Goal: Check status: Check status

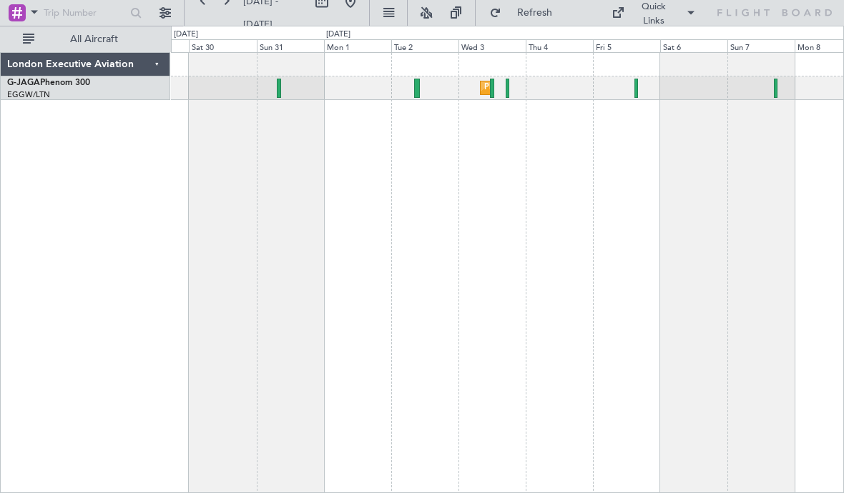
click at [508, 92] on div at bounding box center [507, 88] width 4 height 19
click at [637, 93] on div at bounding box center [636, 88] width 4 height 19
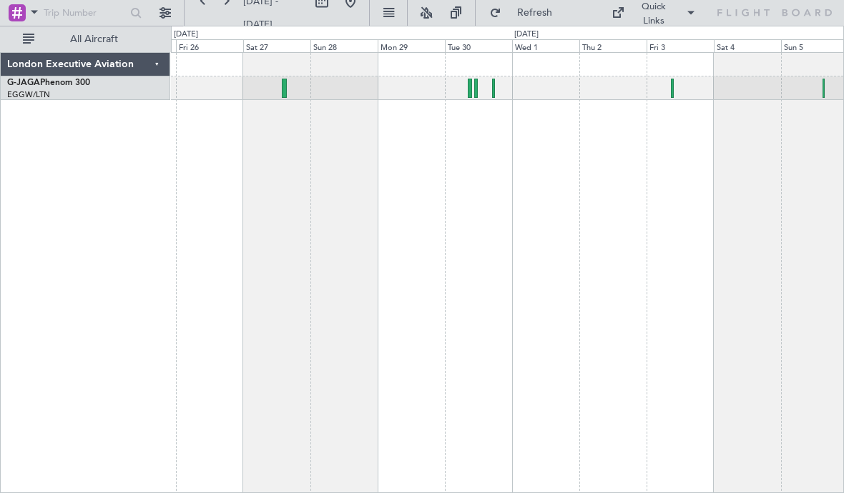
click at [291, 92] on div at bounding box center [507, 88] width 672 height 24
click at [287, 89] on div at bounding box center [284, 88] width 5 height 19
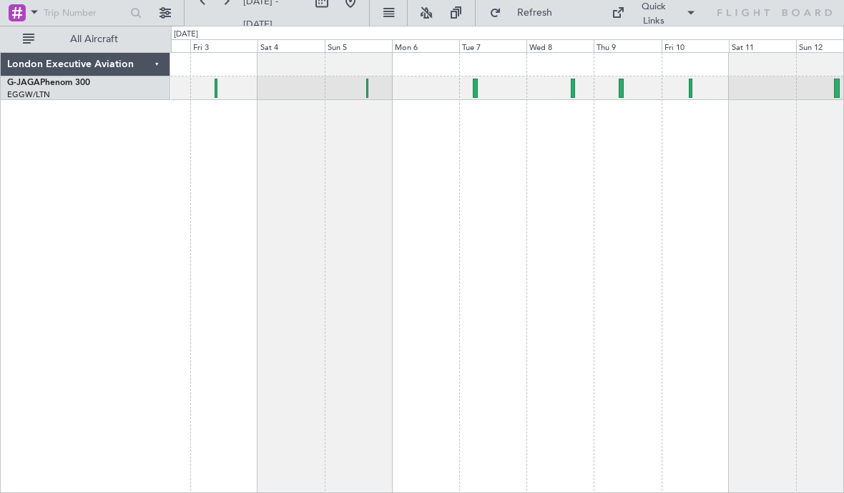
click at [690, 90] on div at bounding box center [690, 88] width 4 height 19
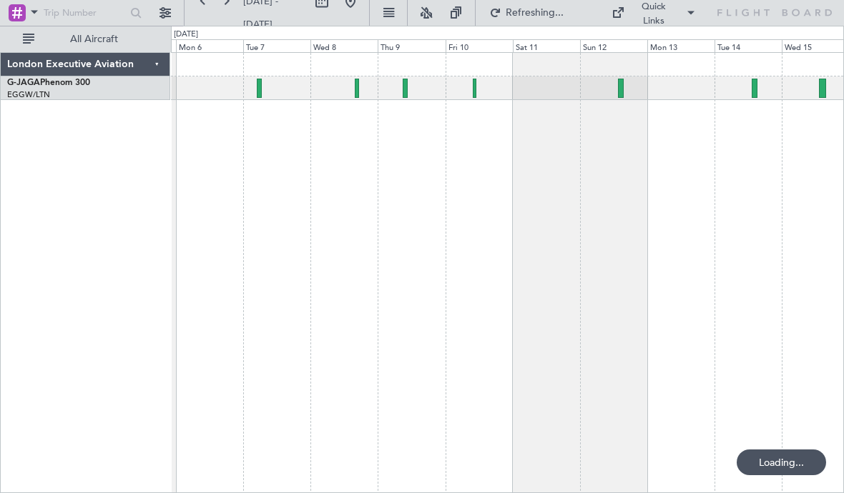
click at [615, 86] on div at bounding box center [507, 88] width 672 height 24
click at [612, 77] on div at bounding box center [507, 88] width 672 height 24
click at [616, 81] on div at bounding box center [507, 88] width 672 height 24
click at [627, 94] on div at bounding box center [507, 88] width 672 height 24
click at [619, 95] on div at bounding box center [621, 88] width 6 height 19
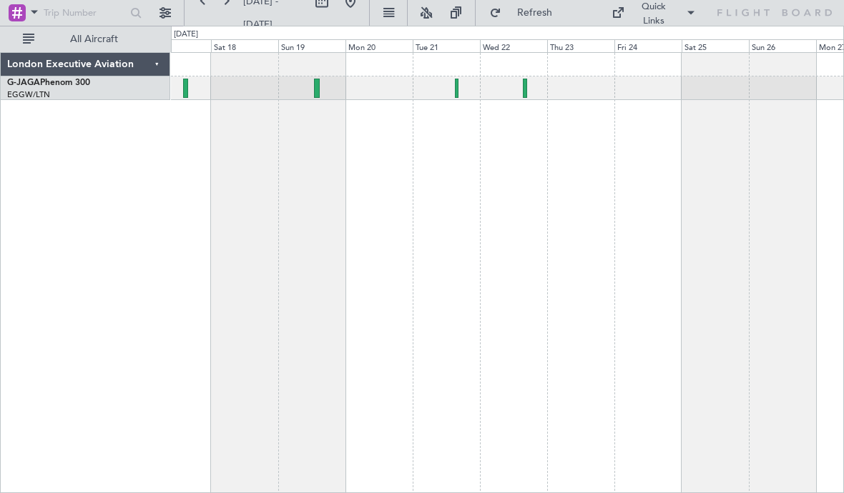
click at [520, 86] on div at bounding box center [507, 88] width 672 height 24
click at [520, 89] on div at bounding box center [507, 88] width 672 height 24
click at [518, 85] on div at bounding box center [507, 88] width 672 height 24
click at [525, 96] on div at bounding box center [525, 88] width 4 height 19
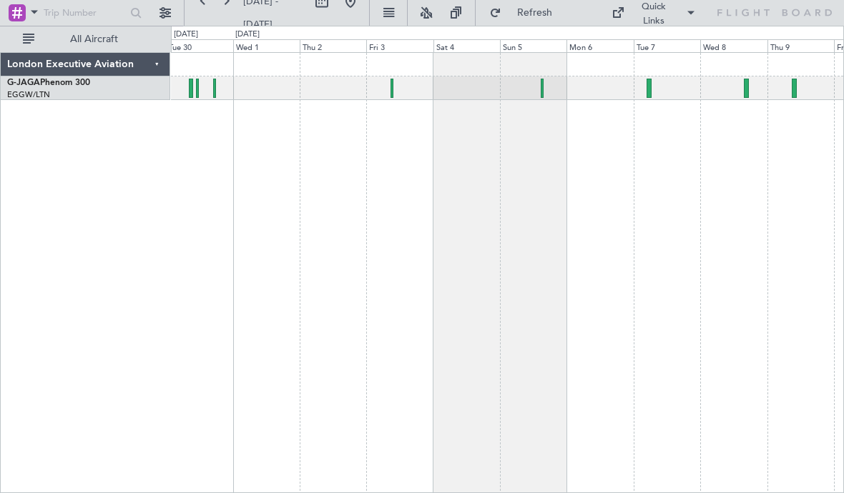
click at [401, 100] on div at bounding box center [507, 272] width 673 height 441
click at [388, 92] on div at bounding box center [507, 88] width 672 height 24
click at [397, 89] on div at bounding box center [507, 88] width 672 height 24
click at [395, 92] on div at bounding box center [507, 88] width 672 height 24
click at [395, 94] on div at bounding box center [507, 88] width 672 height 24
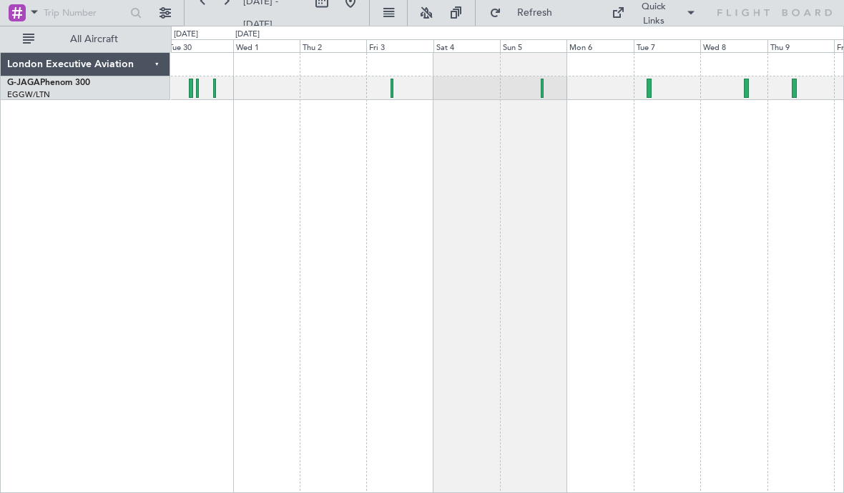
click at [392, 89] on div at bounding box center [391, 88] width 3 height 19
click at [546, 92] on div at bounding box center [507, 88] width 672 height 24
click at [543, 92] on div at bounding box center [507, 88] width 672 height 24
click at [538, 86] on div at bounding box center [507, 88] width 672 height 24
click at [544, 92] on div at bounding box center [507, 88] width 672 height 24
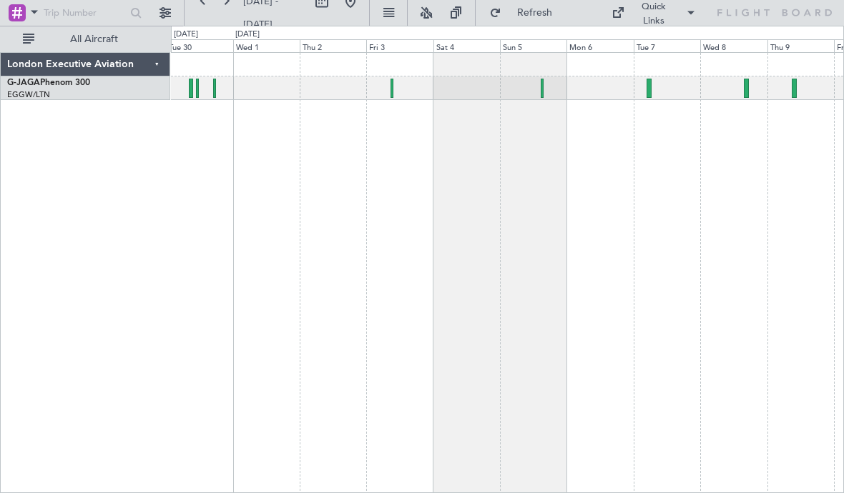
click at [545, 92] on div at bounding box center [507, 88] width 672 height 24
click at [543, 92] on div at bounding box center [507, 88] width 672 height 24
click at [543, 92] on div at bounding box center [541, 88] width 2 height 19
